Goal: Check status: Check status

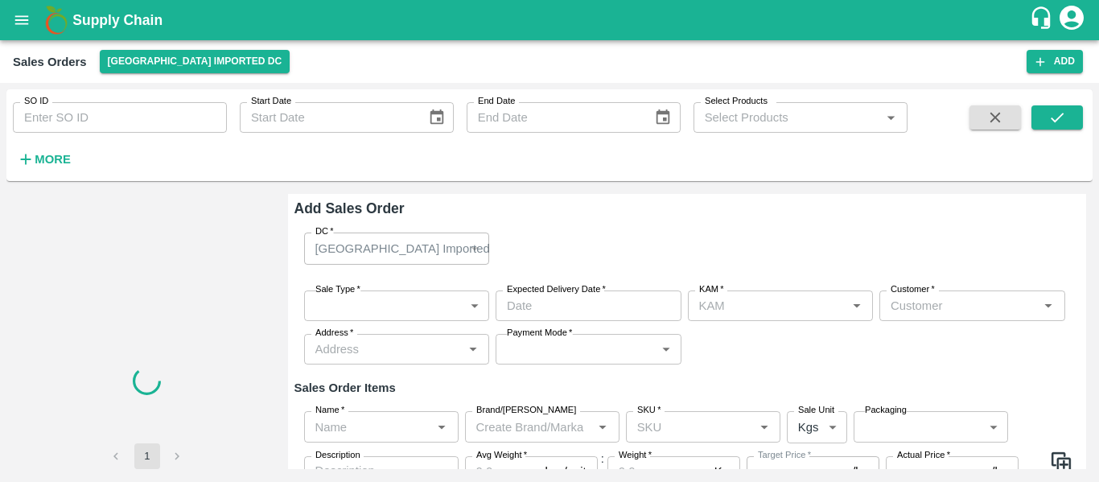
type input "[PERSON_NAME]"
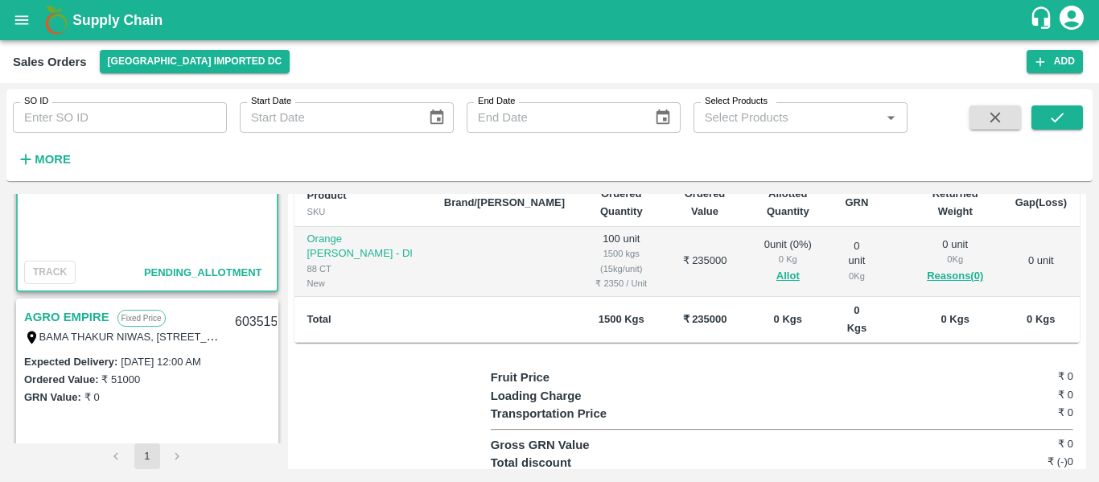
scroll to position [123, 0]
click at [67, 318] on link "AGRO EMPIRE" at bounding box center [66, 316] width 85 height 21
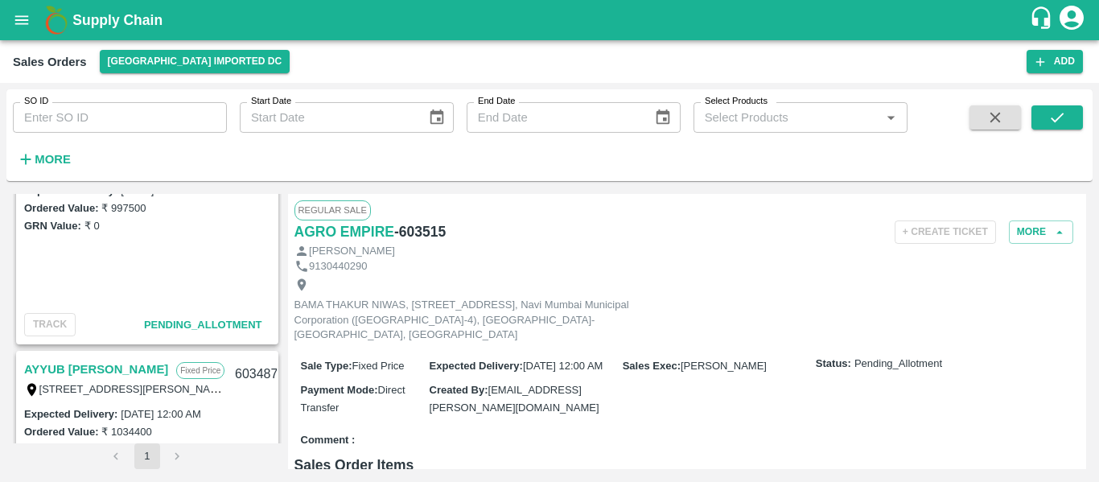
scroll to position [562, 0]
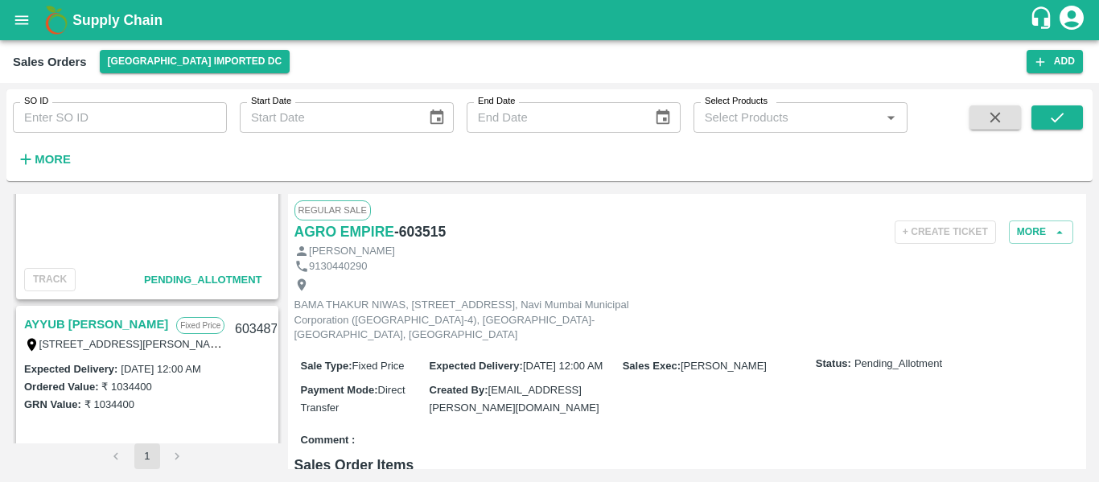
click at [93, 317] on link "AYYUB [PERSON_NAME]" at bounding box center [96, 324] width 144 height 21
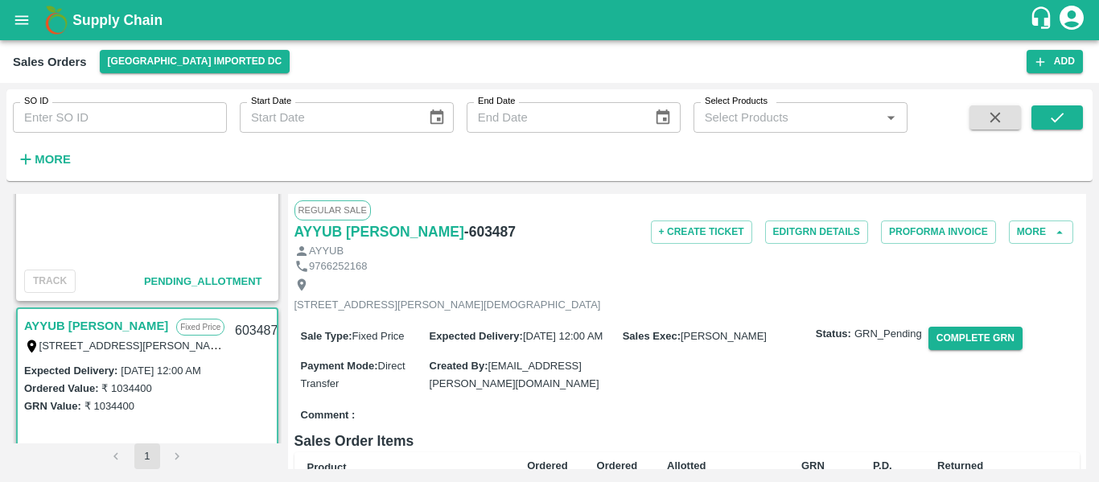
scroll to position [560, 0]
click at [163, 120] on input "SO ID" at bounding box center [120, 117] width 214 height 31
paste input "603285"
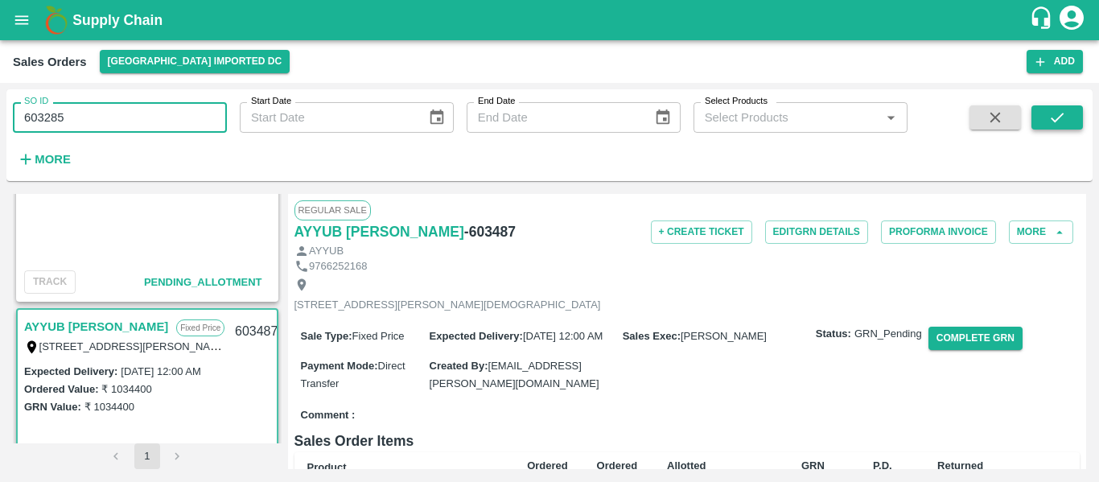
type input "603285"
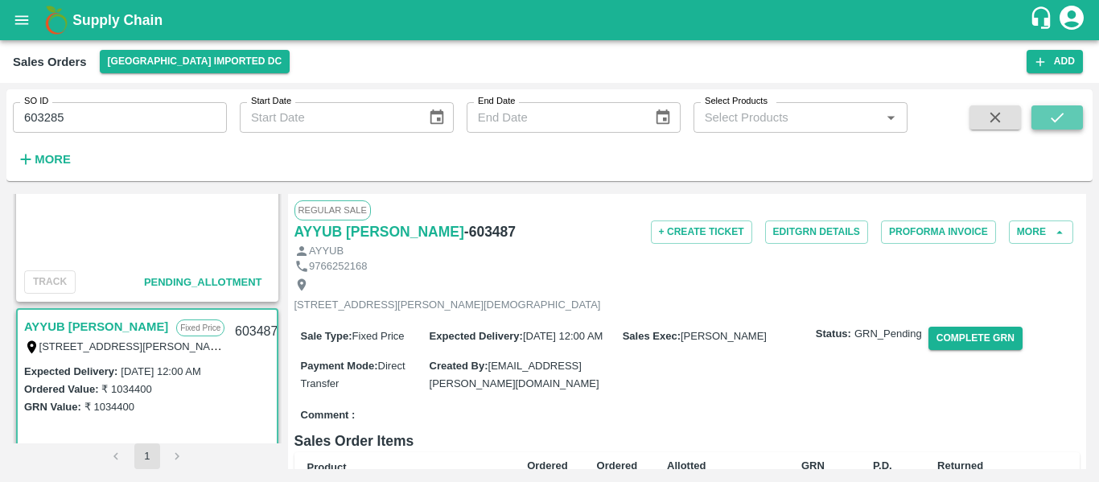
click at [1064, 117] on icon "submit" at bounding box center [1057, 118] width 18 height 18
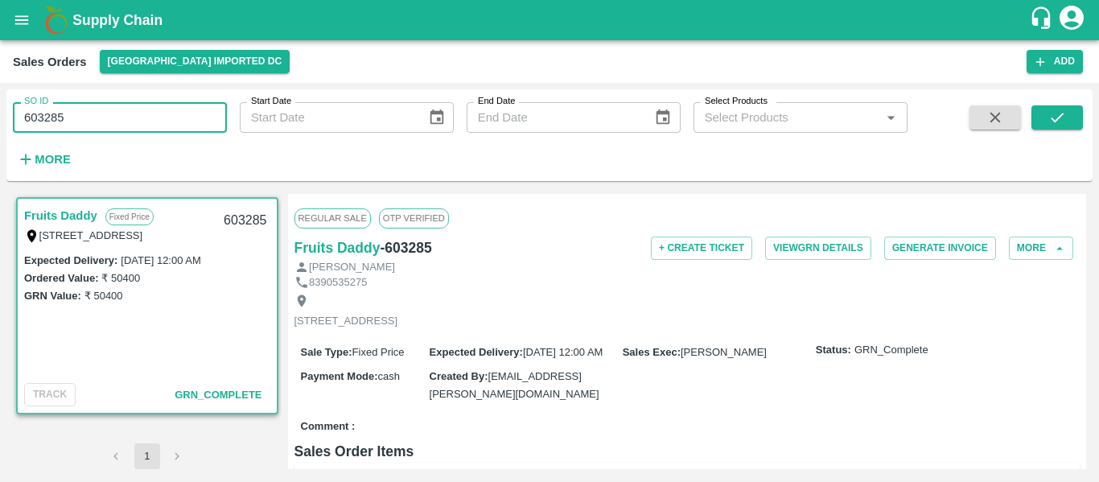
drag, startPoint x: 171, startPoint y: 109, endPoint x: 81, endPoint y: 113, distance: 90.2
click at [81, 113] on input "603285" at bounding box center [120, 117] width 214 height 31
drag, startPoint x: 90, startPoint y: 117, endPoint x: 0, endPoint y: 79, distance: 97.7
click at [0, 79] on main "Sales Orders [GEOGRAPHIC_DATA] Imported DC Add SO ID 603285 SO ID Start Date St…" at bounding box center [549, 261] width 1099 height 442
paste input "text"
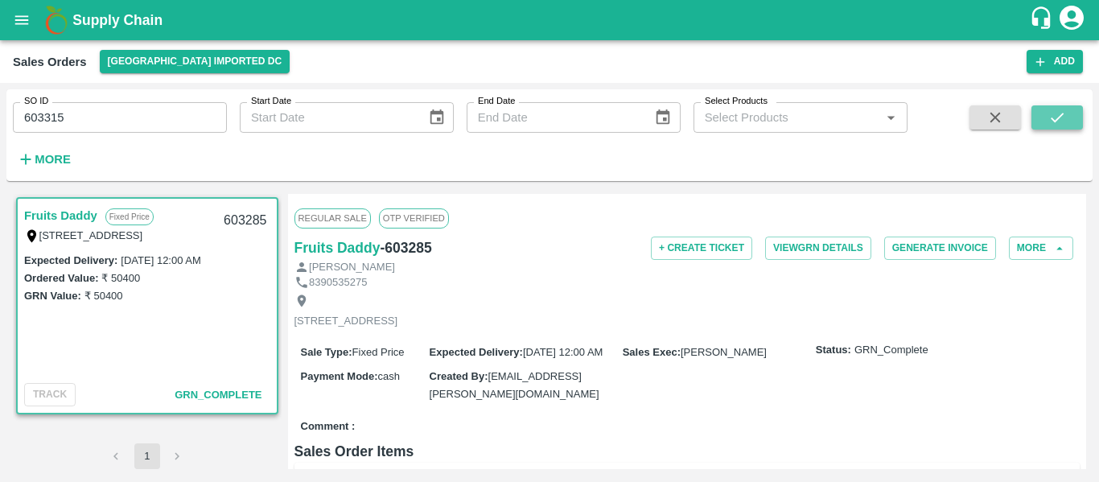
click at [1052, 128] on button "submit" at bounding box center [1057, 117] width 51 height 24
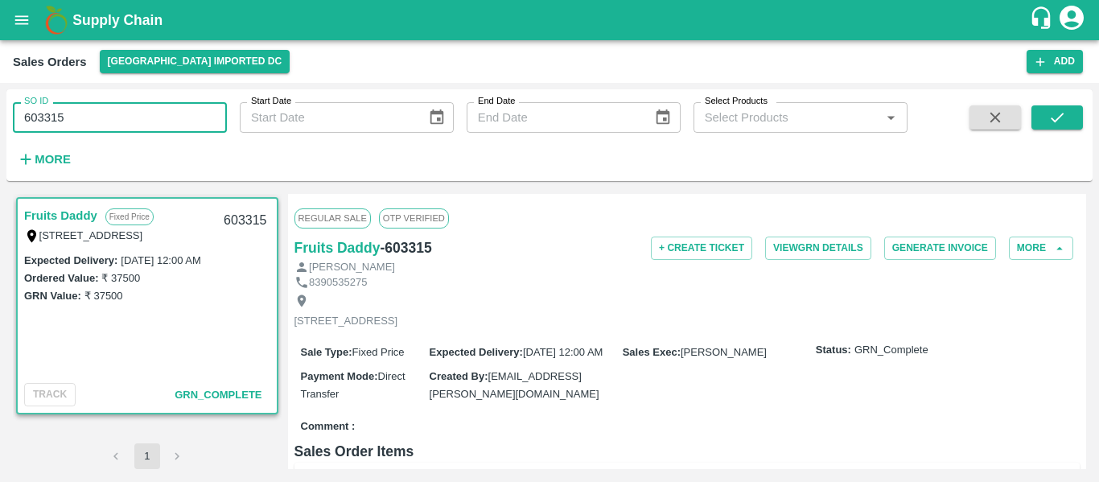
drag, startPoint x: 149, startPoint y: 113, endPoint x: 0, endPoint y: 97, distance: 149.7
click at [0, 97] on div "SO ID 603315 SO ID Start Date Start Date End Date End Date Select Products Sele…" at bounding box center [549, 282] width 1099 height 399
paste input "text"
type input "603289"
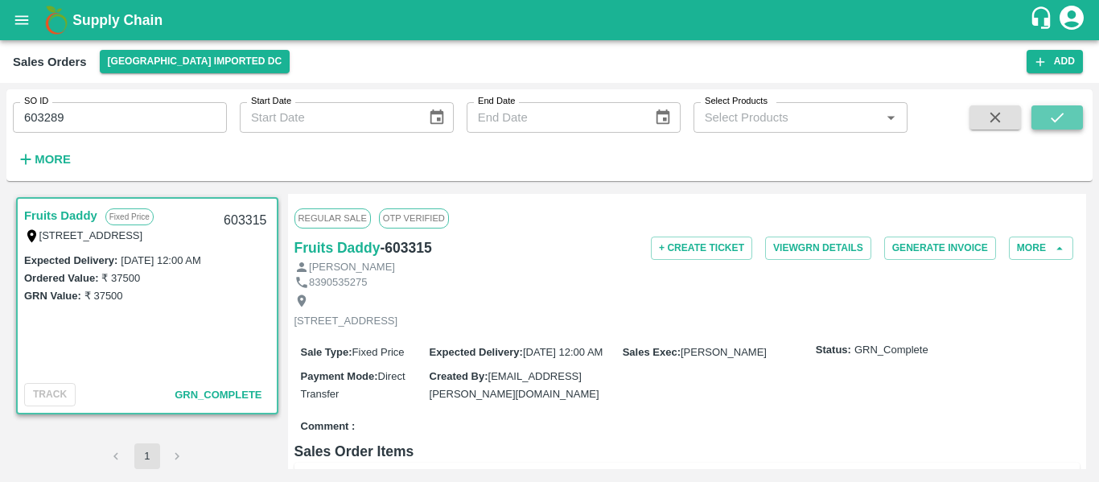
click at [1059, 126] on icon "submit" at bounding box center [1057, 118] width 18 height 18
